Goal: Information Seeking & Learning: Learn about a topic

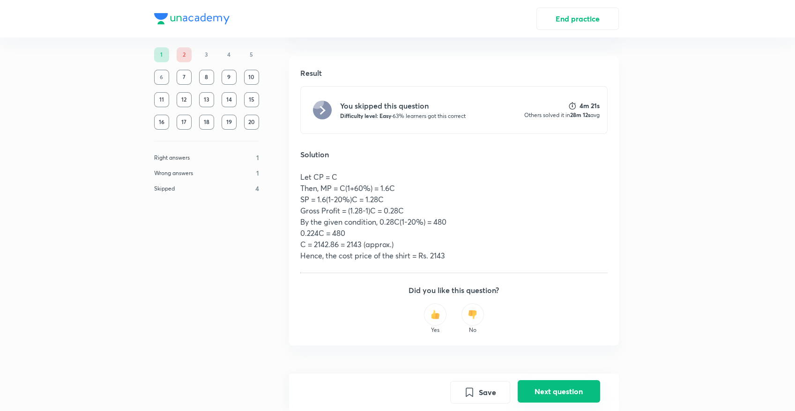
click at [548, 383] on button "Next question" at bounding box center [558, 391] width 82 height 22
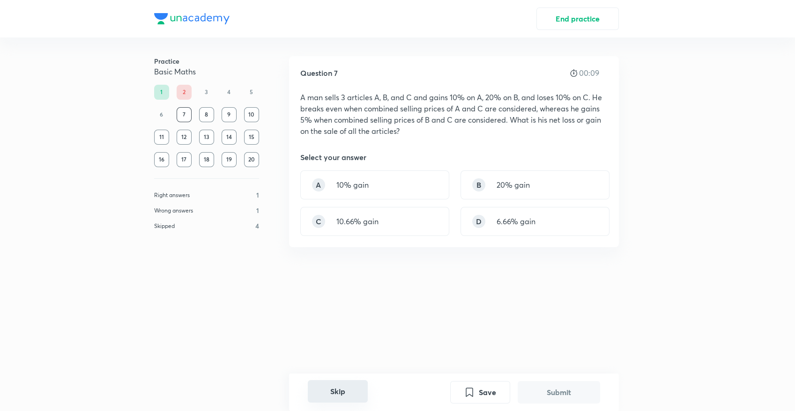
click at [359, 386] on button "Skip" at bounding box center [338, 391] width 60 height 22
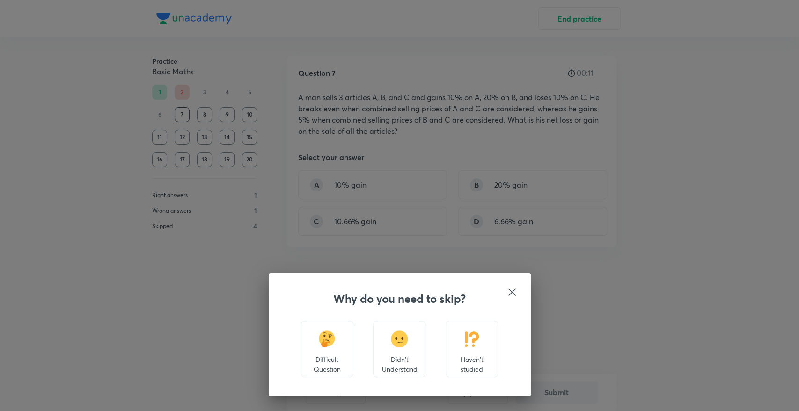
click at [472, 346] on img at bounding box center [472, 339] width 17 height 17
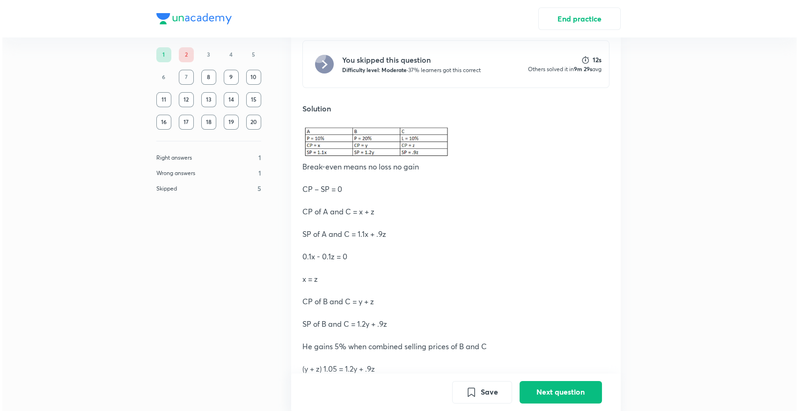
scroll to position [260, 0]
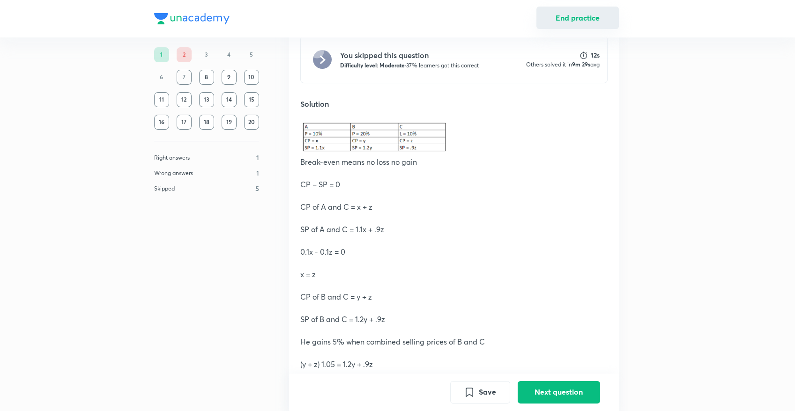
click at [570, 22] on button "End practice" at bounding box center [577, 18] width 82 height 22
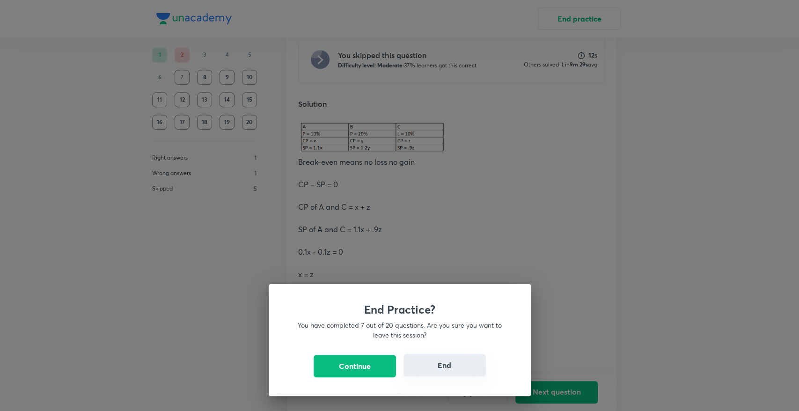
click at [446, 363] on button "End" at bounding box center [445, 365] width 82 height 22
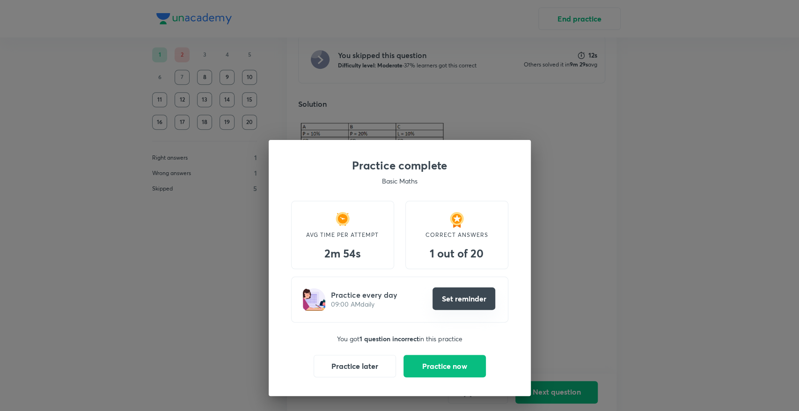
click at [444, 296] on button "Set reminder" at bounding box center [464, 299] width 63 height 22
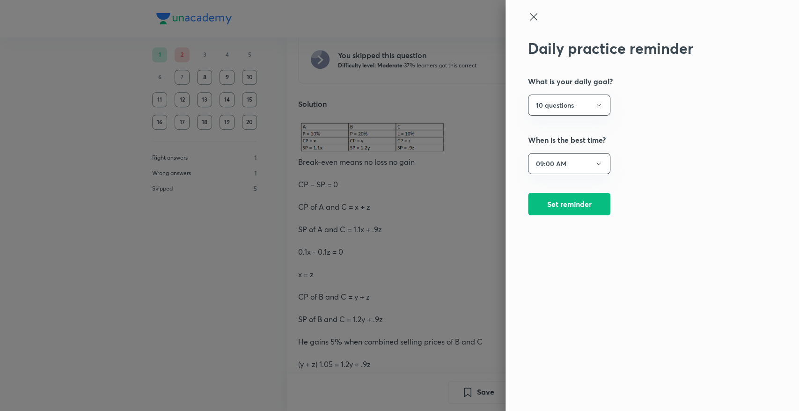
click at [423, 155] on div at bounding box center [399, 205] width 799 height 411
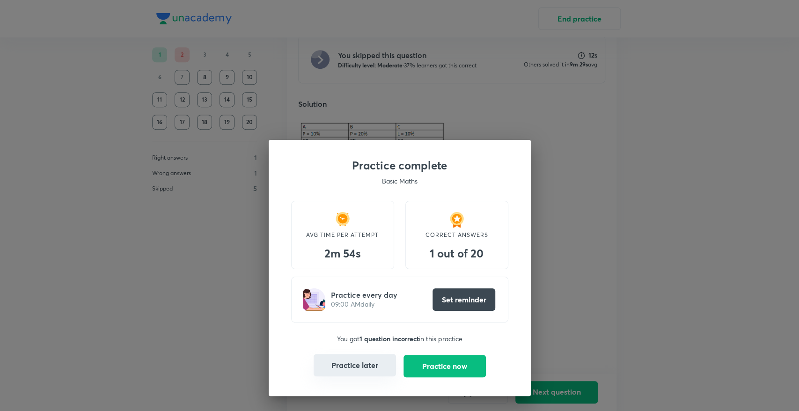
click at [372, 372] on button "Practice later" at bounding box center [355, 365] width 82 height 22
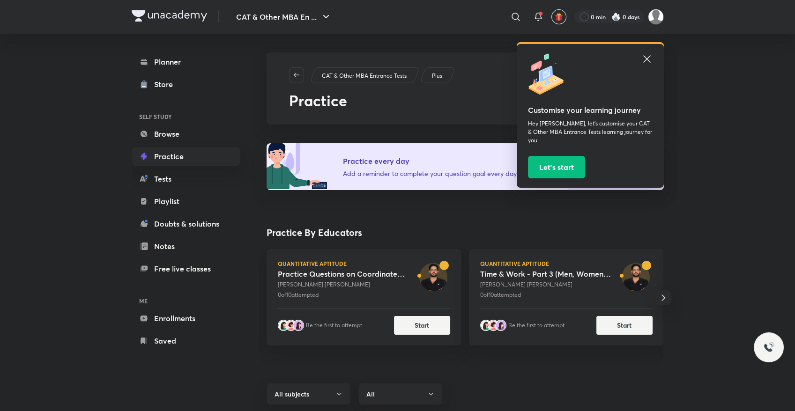
click at [651, 59] on icon at bounding box center [646, 58] width 11 height 11
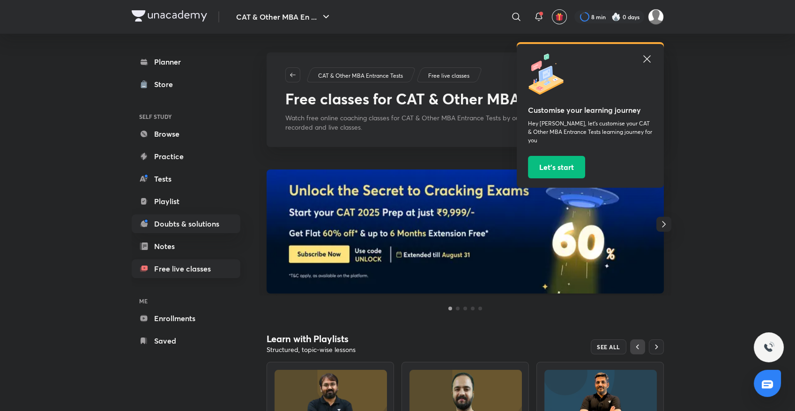
click at [215, 272] on link "Free live classes" at bounding box center [186, 268] width 109 height 19
click at [514, 15] on icon at bounding box center [515, 16] width 11 height 11
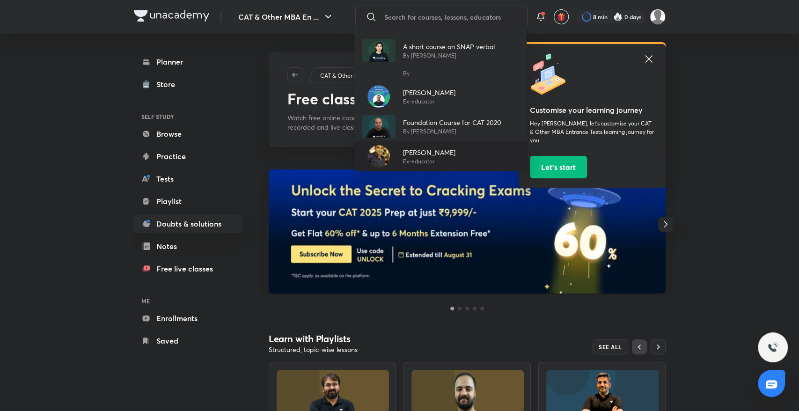
click at [409, 152] on p "[PERSON_NAME]" at bounding box center [429, 153] width 52 height 10
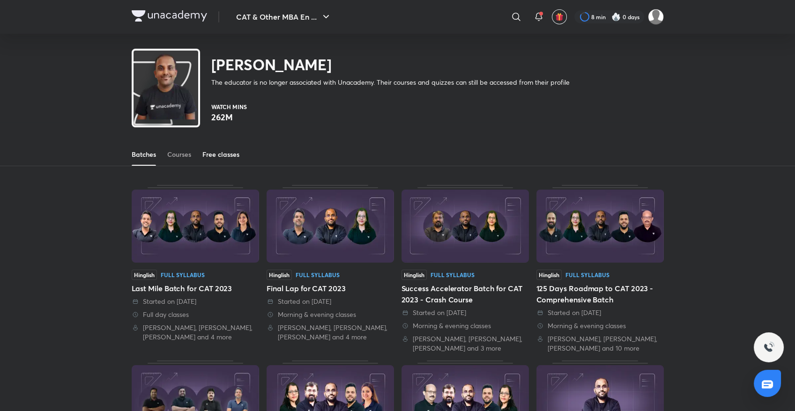
click at [224, 154] on div "Free classes" at bounding box center [220, 154] width 37 height 9
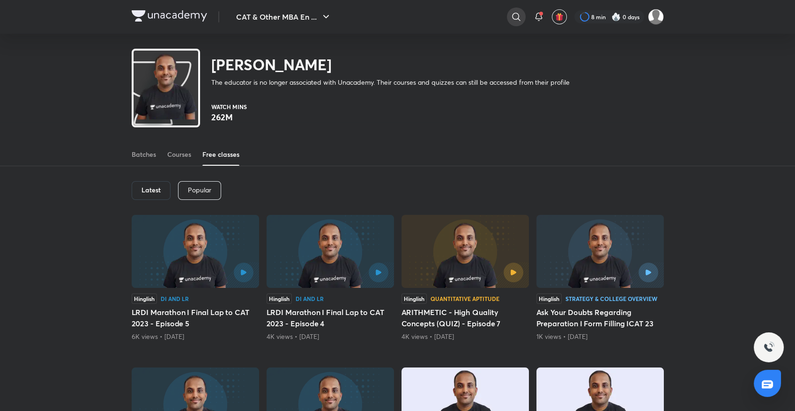
click at [520, 16] on icon at bounding box center [515, 16] width 11 height 11
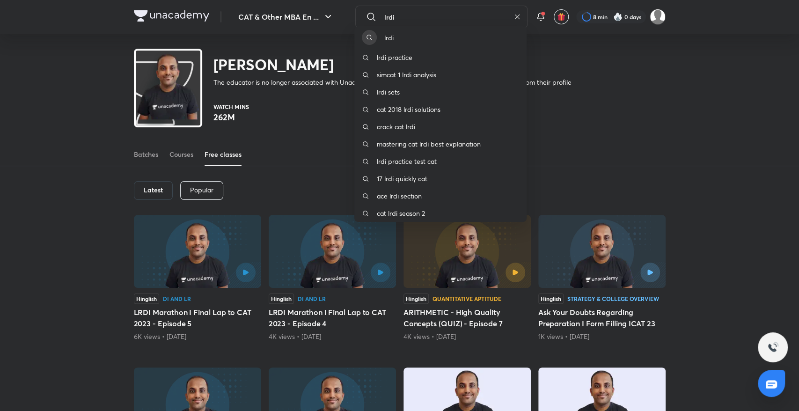
click at [659, 90] on div "lrdi lrdi practice simcat 1 lrdi analysis lrdi sets cat 2018 lrdi solutions cra…" at bounding box center [399, 205] width 799 height 411
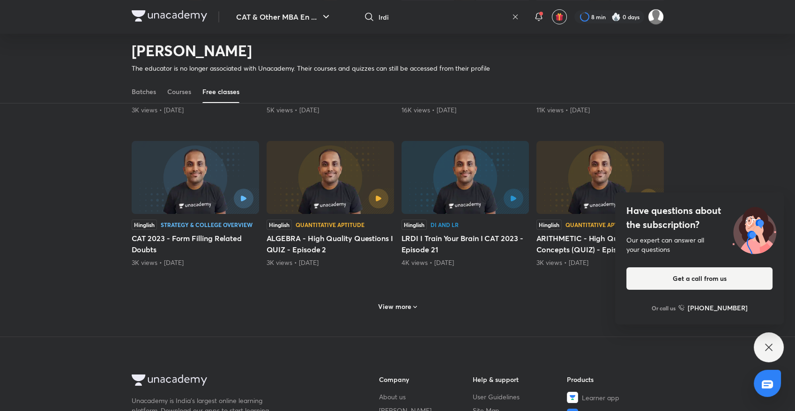
scroll to position [355, 0]
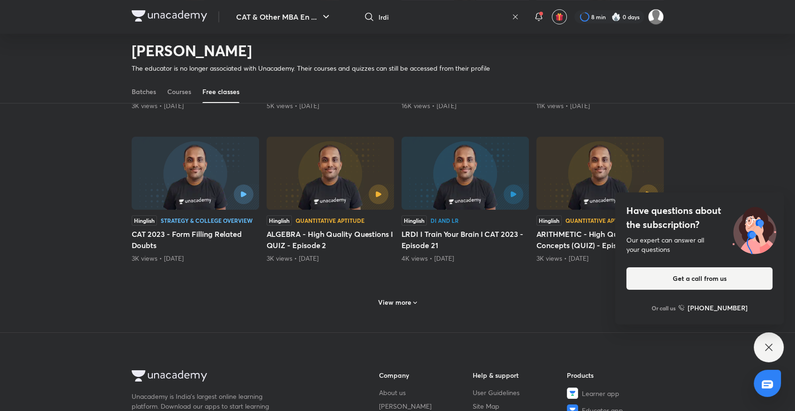
click at [407, 303] on h6 "View more" at bounding box center [394, 302] width 33 height 9
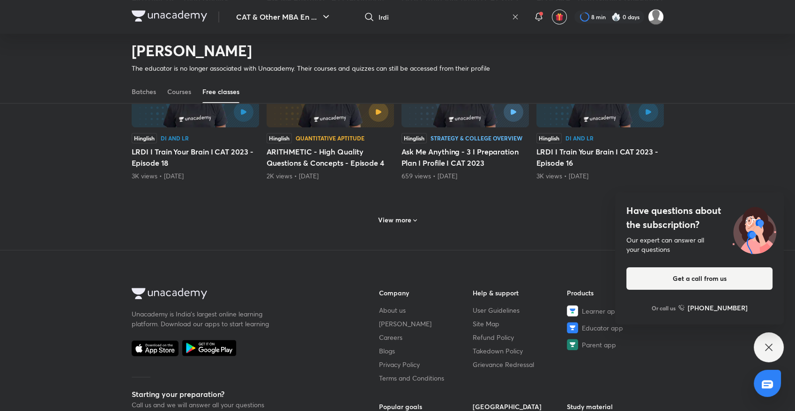
scroll to position [896, 0]
click at [401, 219] on h6 "View more" at bounding box center [394, 219] width 33 height 9
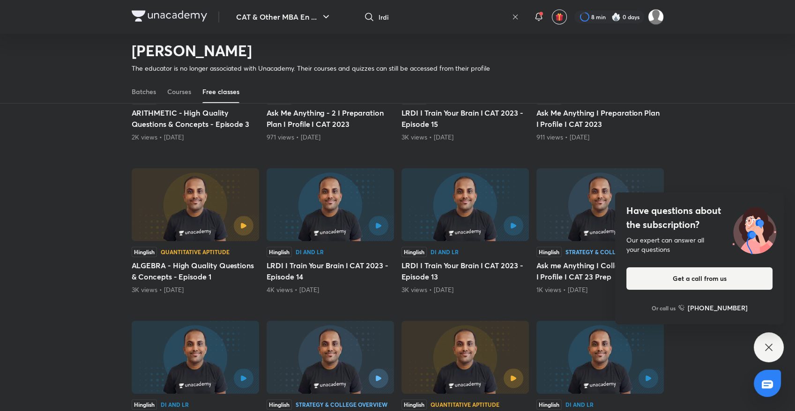
scroll to position [1088, 0]
click at [426, 11] on input "lrdi" at bounding box center [442, 16] width 129 height 25
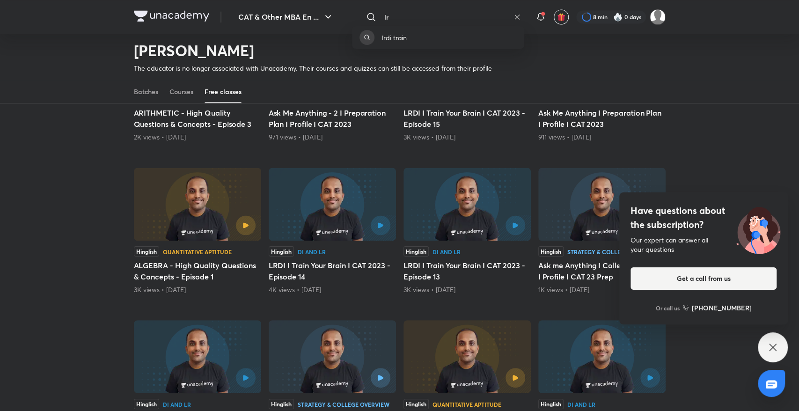
type input "l"
type input "LRDI train"
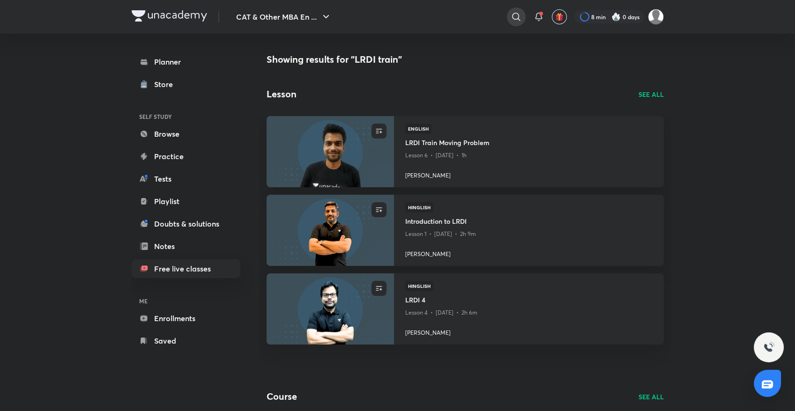
click at [516, 16] on icon at bounding box center [515, 16] width 11 height 11
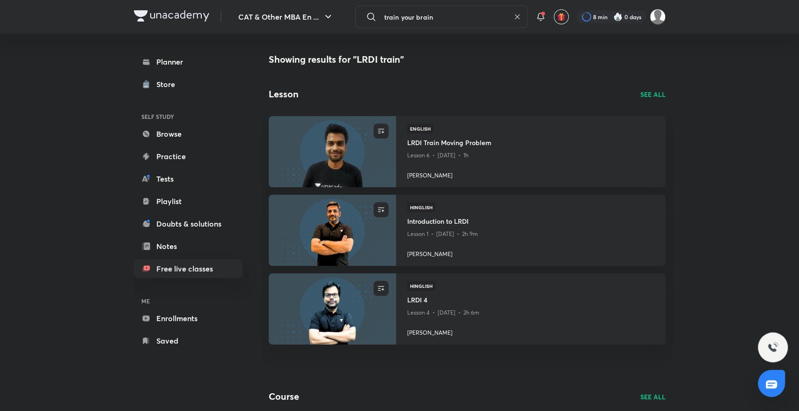
type input "train your brain"
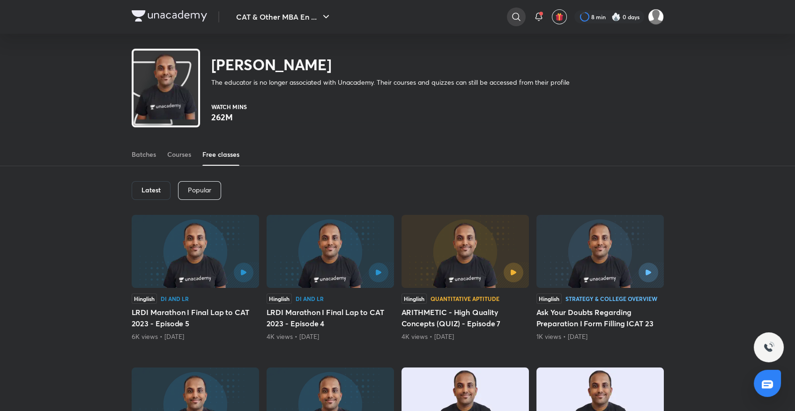
click at [519, 16] on icon at bounding box center [515, 16] width 11 height 11
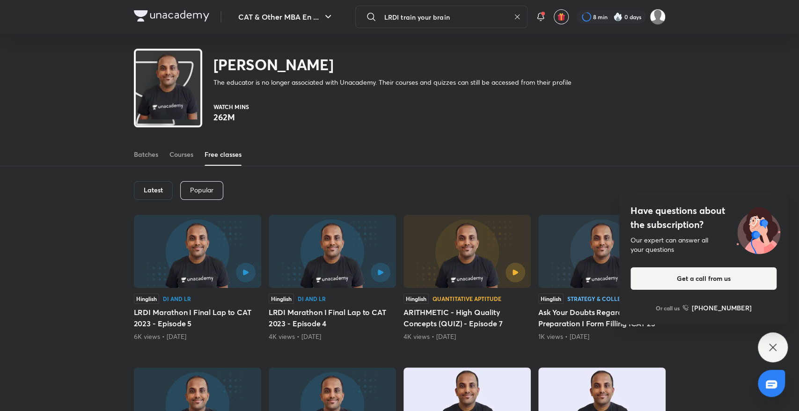
type input "LRDI train your brain"
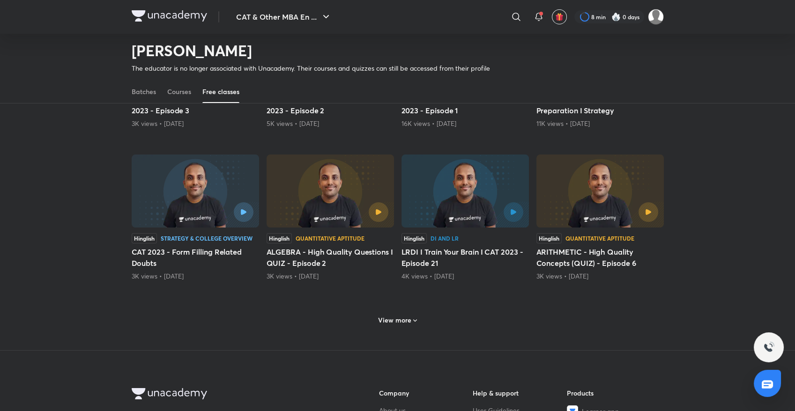
scroll to position [367, 0]
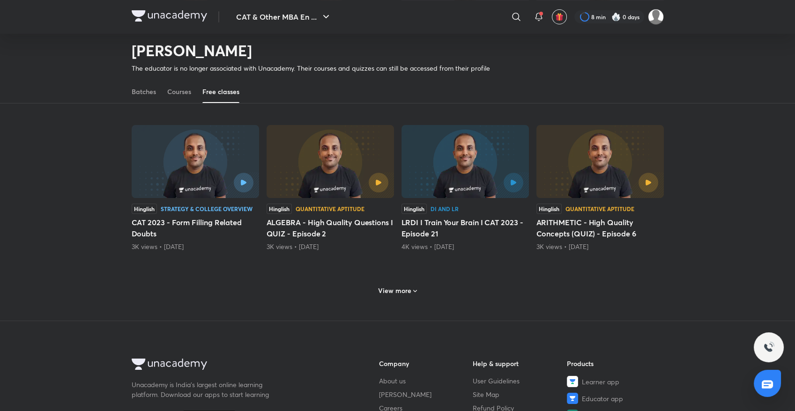
click at [395, 293] on h6 "View more" at bounding box center [394, 290] width 33 height 9
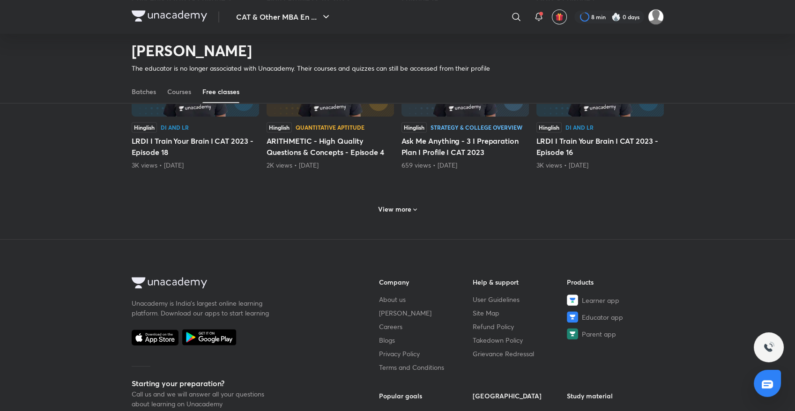
scroll to position [901, 0]
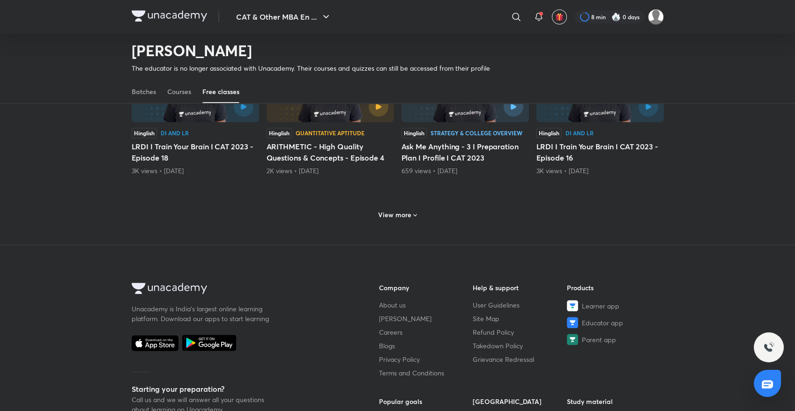
click at [397, 211] on h6 "View more" at bounding box center [394, 214] width 33 height 9
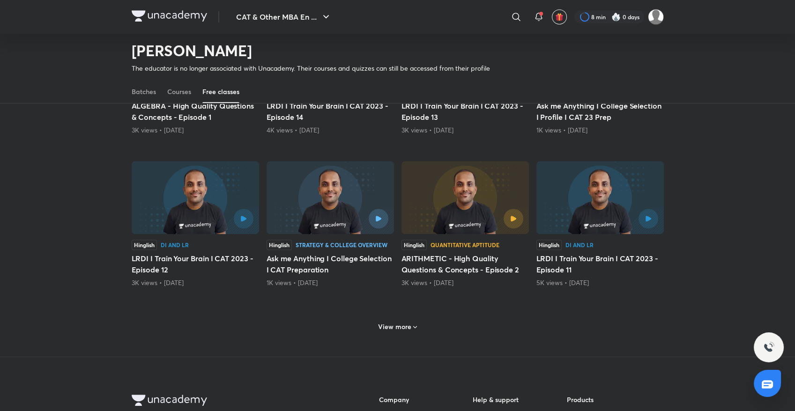
scroll to position [1265, 0]
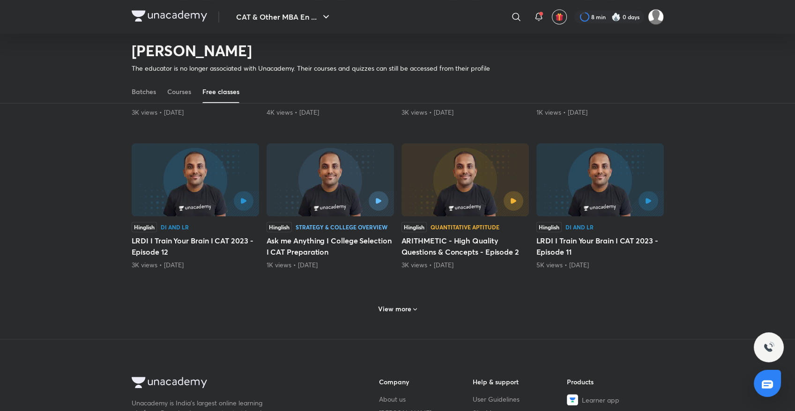
click at [395, 299] on div "View more" at bounding box center [398, 308] width 532 height 24
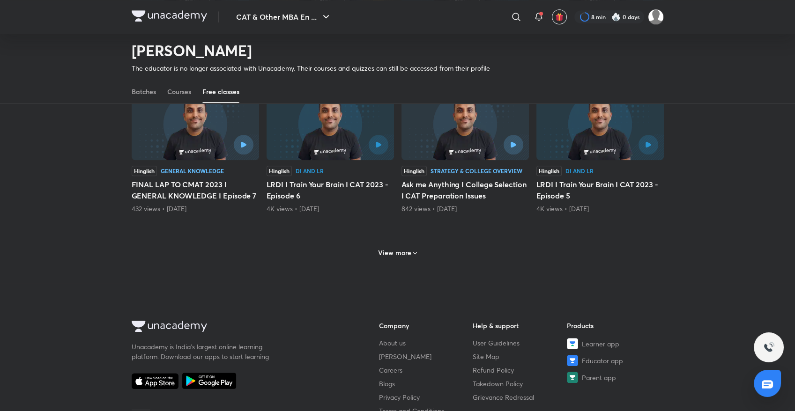
scroll to position [1766, 0]
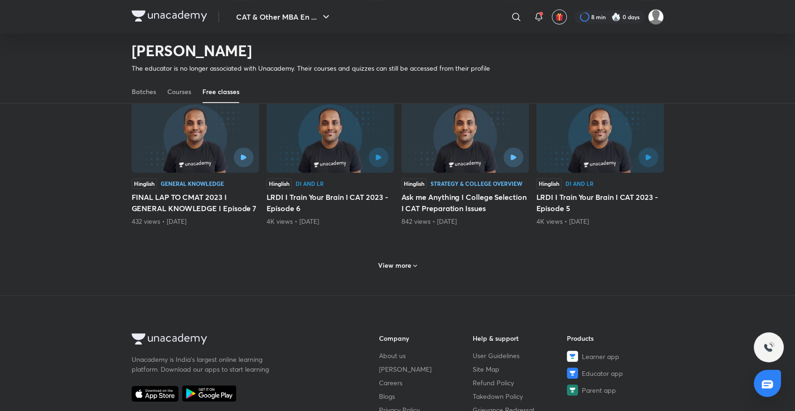
click at [412, 264] on icon at bounding box center [414, 265] width 7 height 7
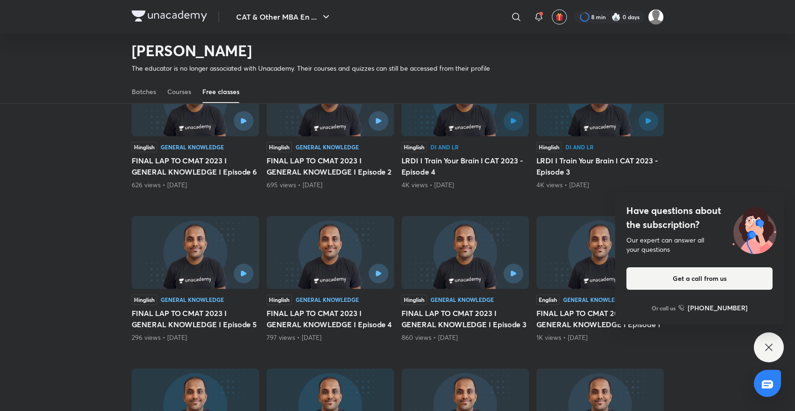
scroll to position [1943, 0]
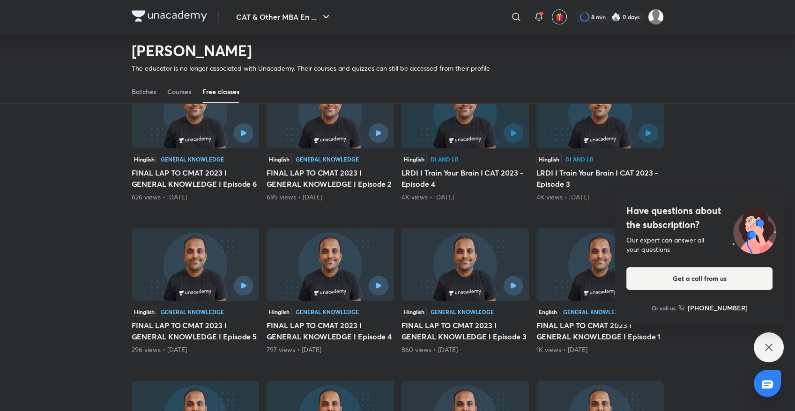
click at [550, 137] on div at bounding box center [600, 133] width 116 height 20
click at [643, 132] on button "button" at bounding box center [648, 133] width 22 height 22
